Goal: Task Accomplishment & Management: Manage account settings

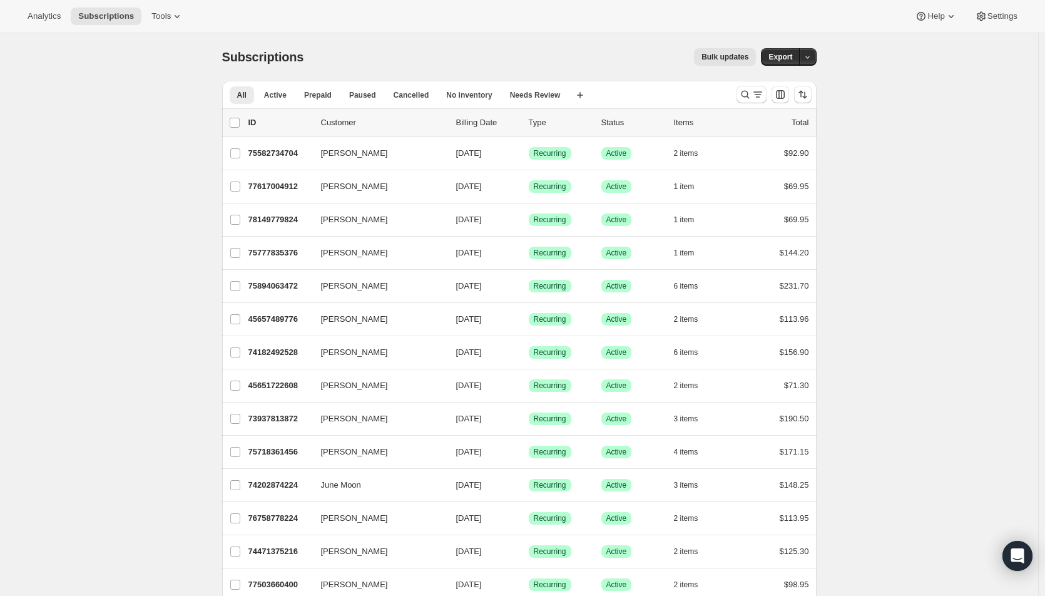
click at [755, 96] on icon "Search and filter results" at bounding box center [758, 94] width 13 height 13
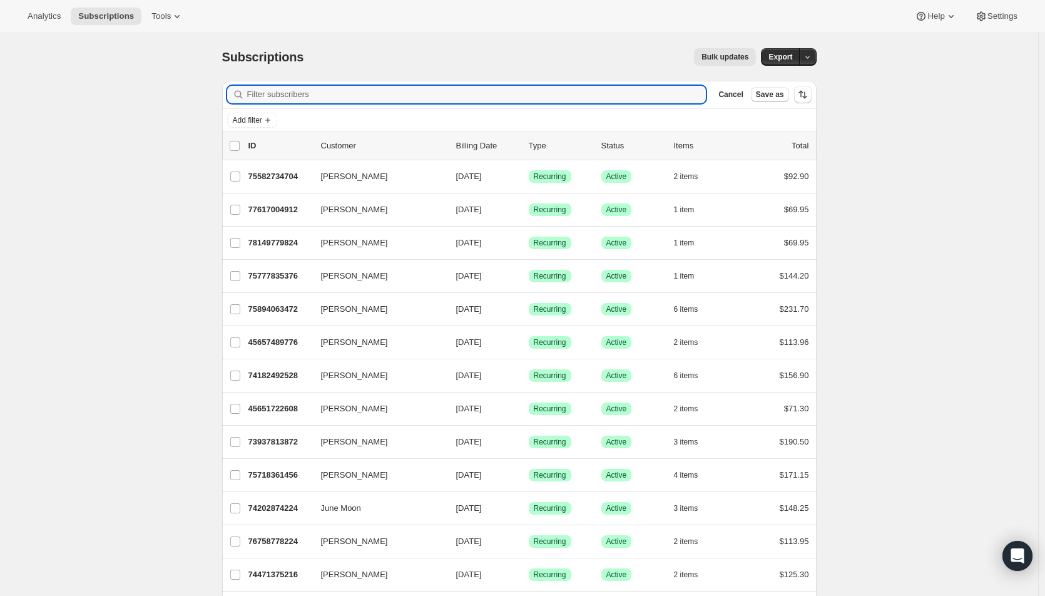
click at [588, 98] on input "Filter subscribers" at bounding box center [476, 95] width 459 height 18
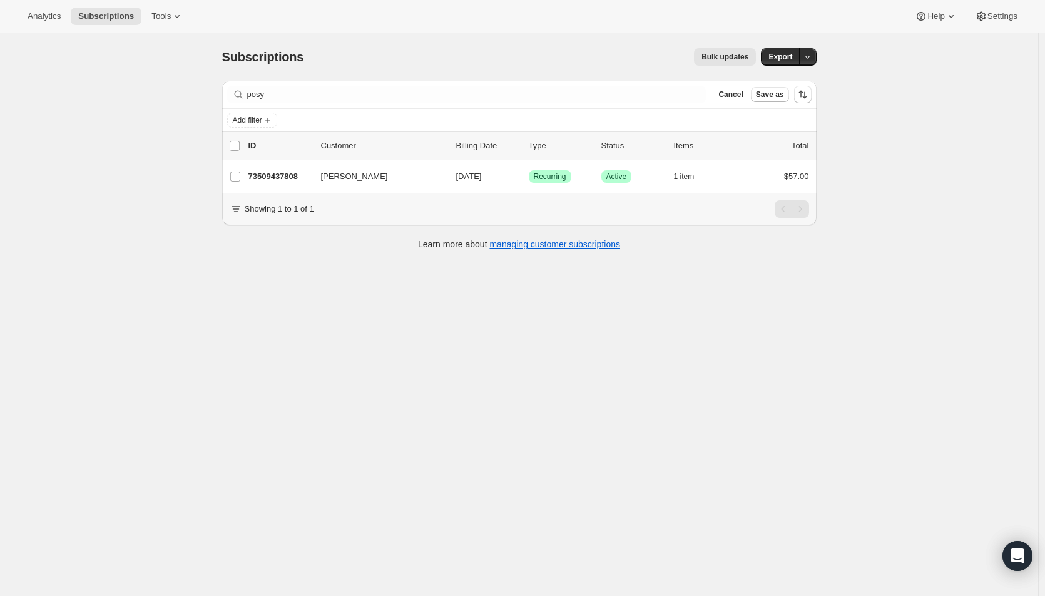
click at [495, 9] on div "Analytics Subscriptions Tools Help Settings" at bounding box center [522, 16] width 1045 height 33
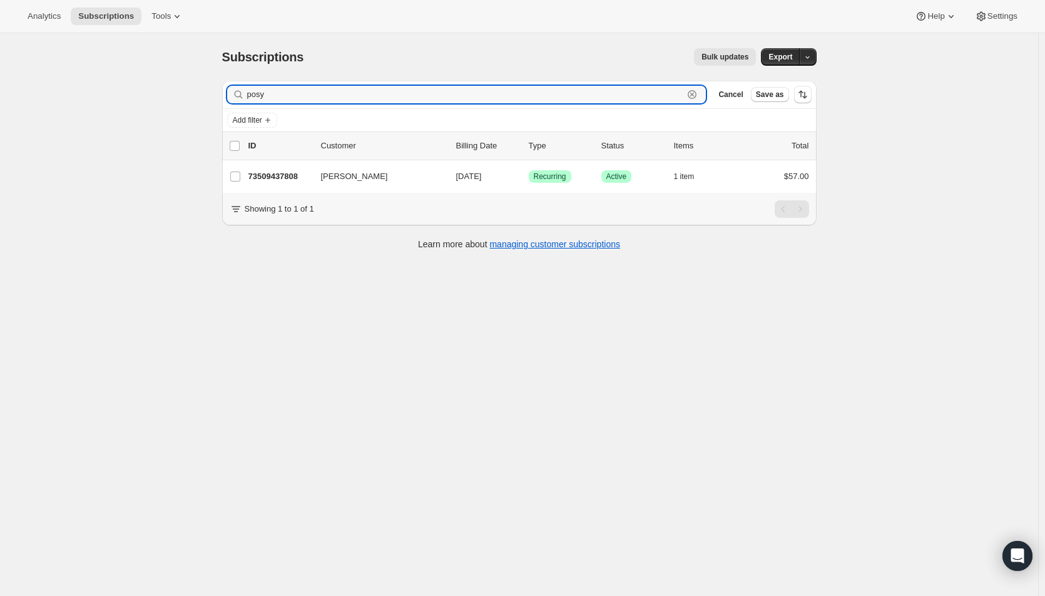
drag, startPoint x: 301, startPoint y: 93, endPoint x: 226, endPoint y: 90, distance: 75.2
click at [226, 90] on div "Filter subscribers posy Clear Cancel Save as" at bounding box center [519, 95] width 595 height 28
paste input "[PERSON_NAME][EMAIL_ADDRESS][DOMAIN_NAME]"
type input "[EMAIL_ADDRESS][DOMAIN_NAME]"
click at [479, 172] on span "[DATE]" at bounding box center [469, 175] width 26 height 9
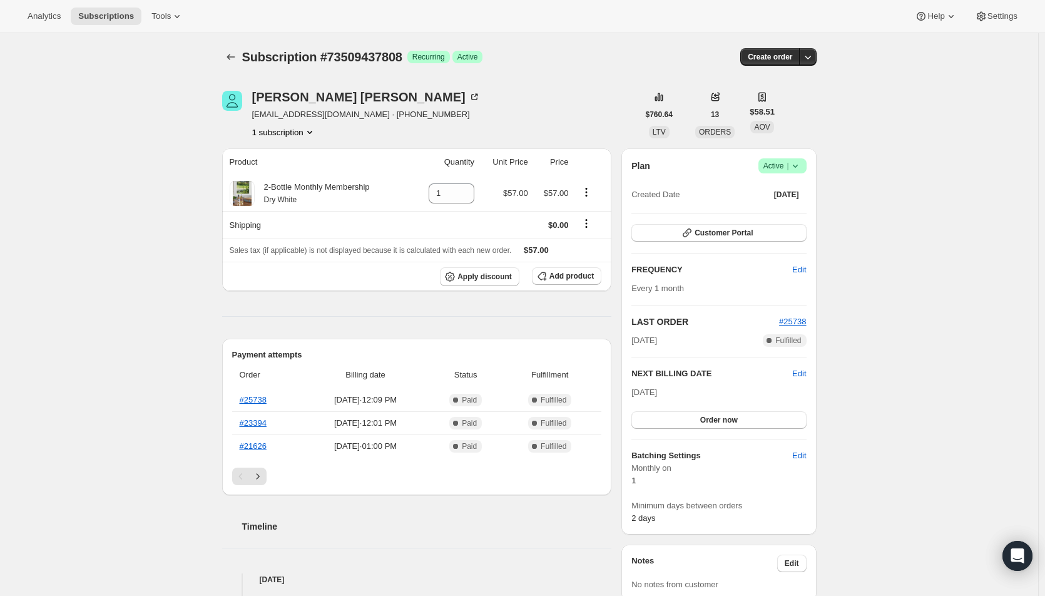
click at [789, 166] on span "Active |" at bounding box center [783, 166] width 38 height 13
click at [787, 215] on span "Cancel subscription" at bounding box center [786, 211] width 71 height 9
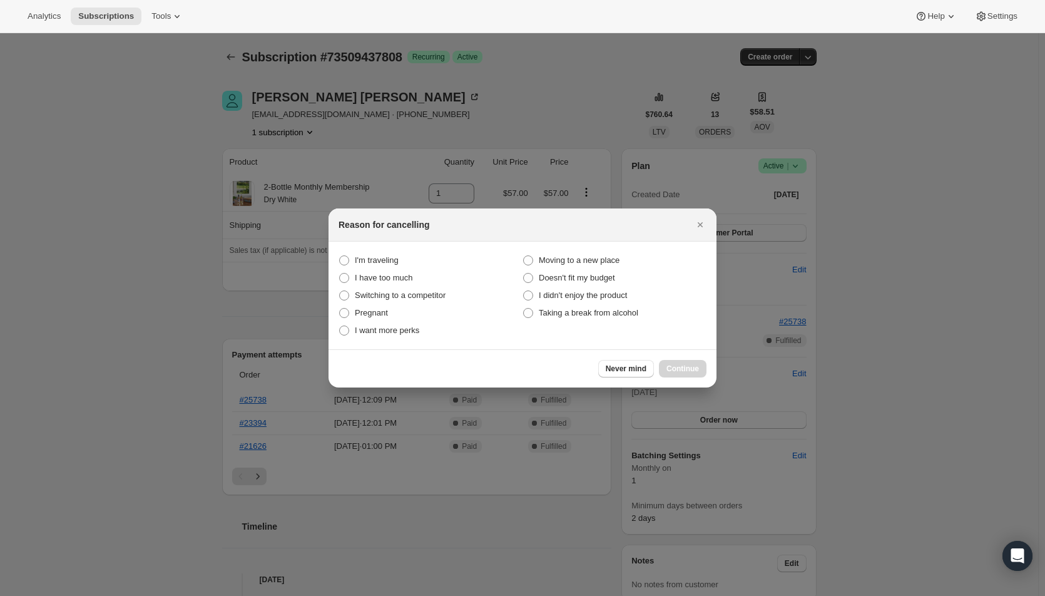
click at [580, 313] on span "Taking a break from alcohol" at bounding box center [589, 312] width 100 height 9
click at [524, 309] on alcohol "Taking a break from alcohol" at bounding box center [523, 308] width 1 height 1
radio alcohol "true"
click at [677, 369] on span "Continue" at bounding box center [683, 369] width 33 height 10
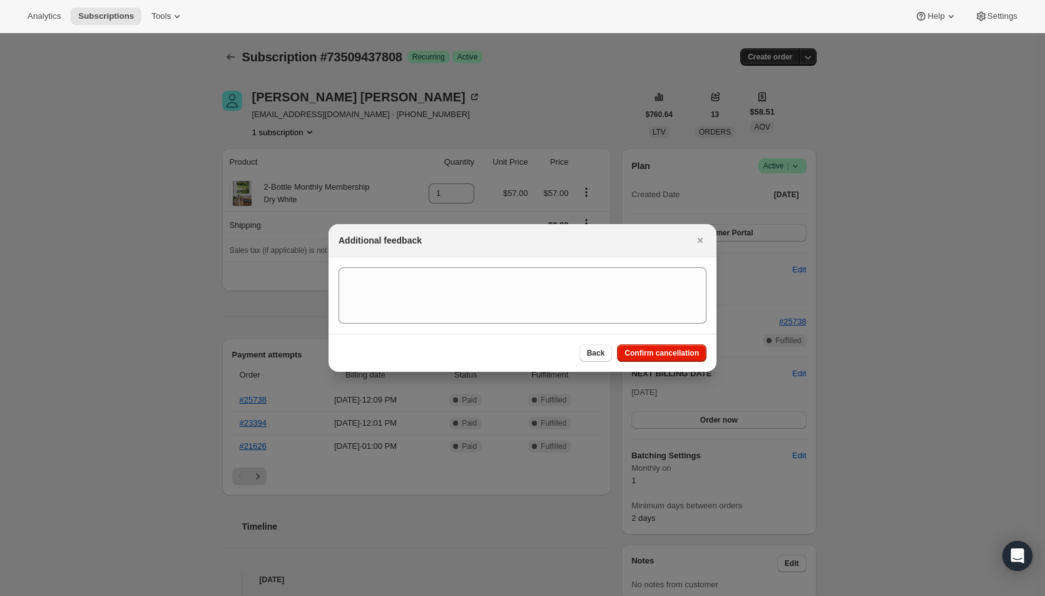
click at [671, 356] on span "Confirm cancellation" at bounding box center [662, 353] width 74 height 10
